Goal: Task Accomplishment & Management: Use online tool/utility

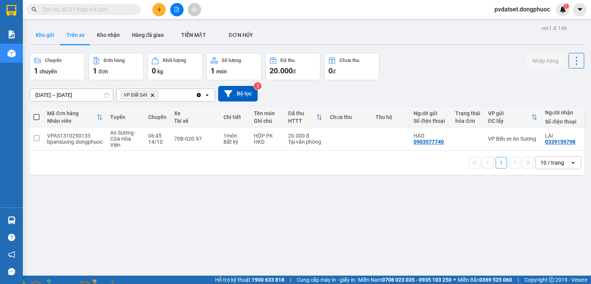
click at [49, 34] on button "Kho gửi" at bounding box center [45, 35] width 31 height 18
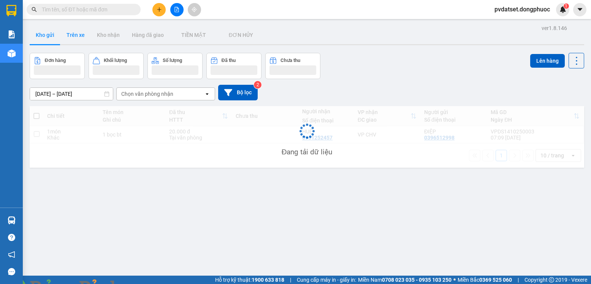
click at [74, 35] on button "Trên xe" at bounding box center [75, 35] width 30 height 18
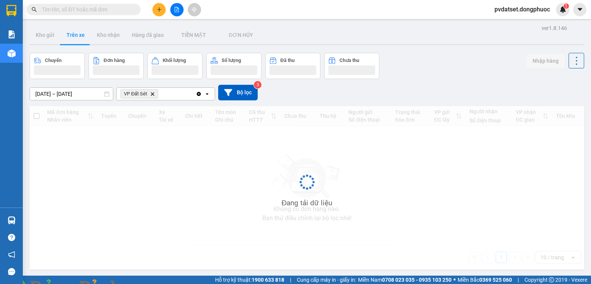
click at [74, 35] on button "Trên xe" at bounding box center [75, 35] width 30 height 18
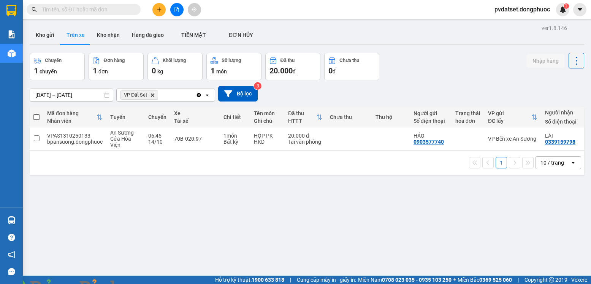
click at [140, 284] on img at bounding box center [137, 288] width 5 height 5
click at [40, 36] on button "Kho gửi" at bounding box center [45, 35] width 31 height 18
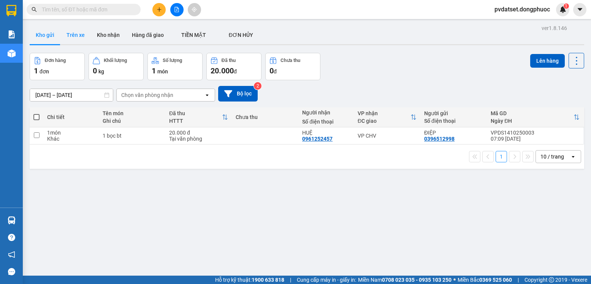
click at [87, 34] on button "Trên xe" at bounding box center [75, 35] width 30 height 18
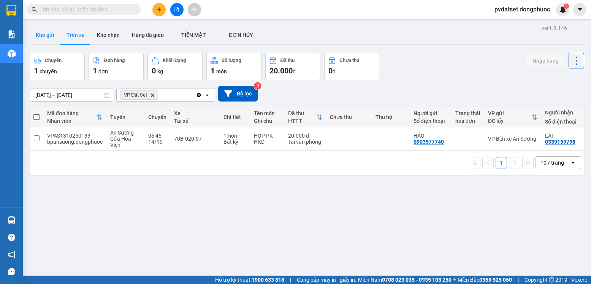
click at [49, 36] on button "Kho gửi" at bounding box center [45, 35] width 31 height 18
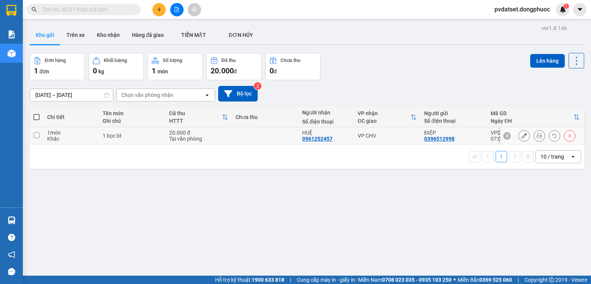
click at [379, 135] on div "VP CHV" at bounding box center [387, 136] width 59 height 6
checkbox input "true"
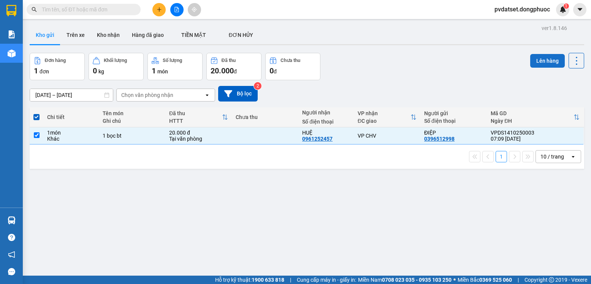
click at [536, 56] on button "Lên hàng" at bounding box center [547, 61] width 35 height 14
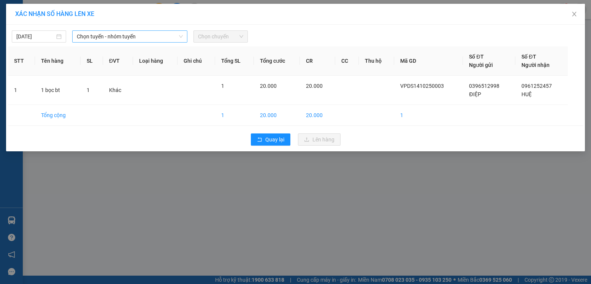
click at [132, 35] on span "Chọn tuyến - nhóm tuyến" at bounding box center [130, 36] width 106 height 11
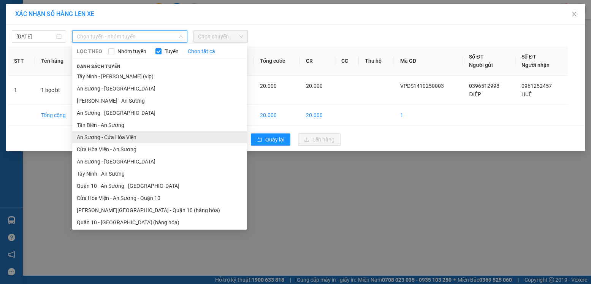
click at [128, 139] on li "An Sương - Cửa Hòa Viện" at bounding box center [159, 137] width 175 height 12
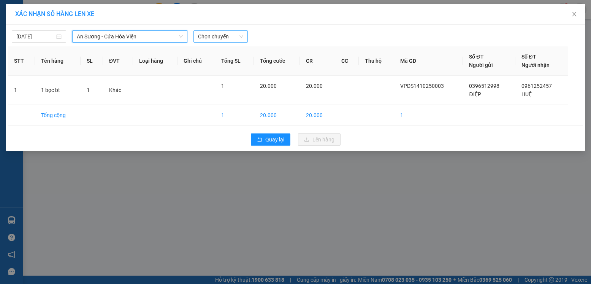
click at [235, 31] on span "Chọn chuyến" at bounding box center [220, 36] width 45 height 11
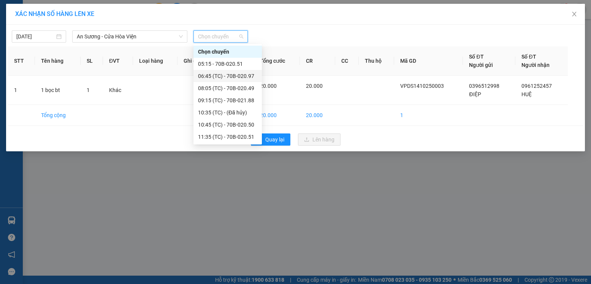
click at [251, 76] on div "06:45 (TC) - 70B-020.97" at bounding box center [227, 76] width 59 height 8
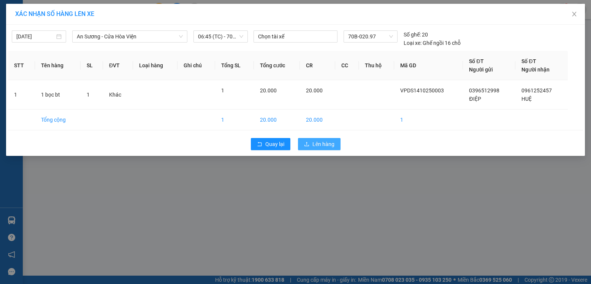
click at [323, 145] on span "Lên hàng" at bounding box center [323, 144] width 22 height 8
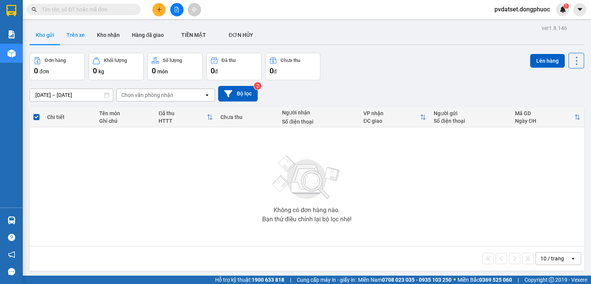
click at [89, 32] on button "Trên xe" at bounding box center [75, 35] width 30 height 18
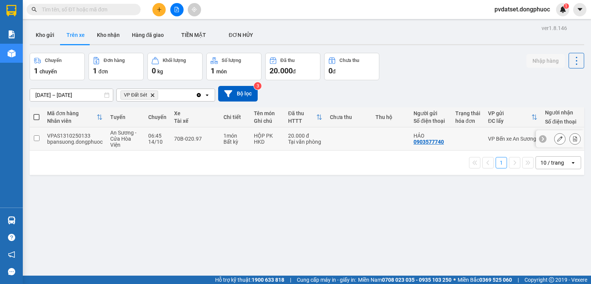
click at [394, 139] on td at bounding box center [391, 138] width 38 height 23
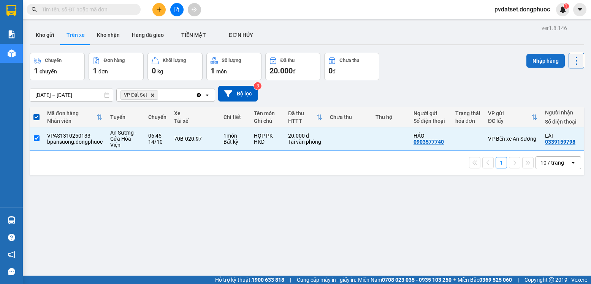
click at [541, 64] on button "Nhập hàng" at bounding box center [546, 61] width 38 height 14
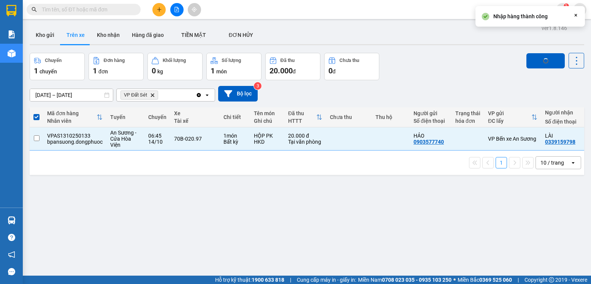
checkbox input "false"
